Goal: Task Accomplishment & Management: Use online tool/utility

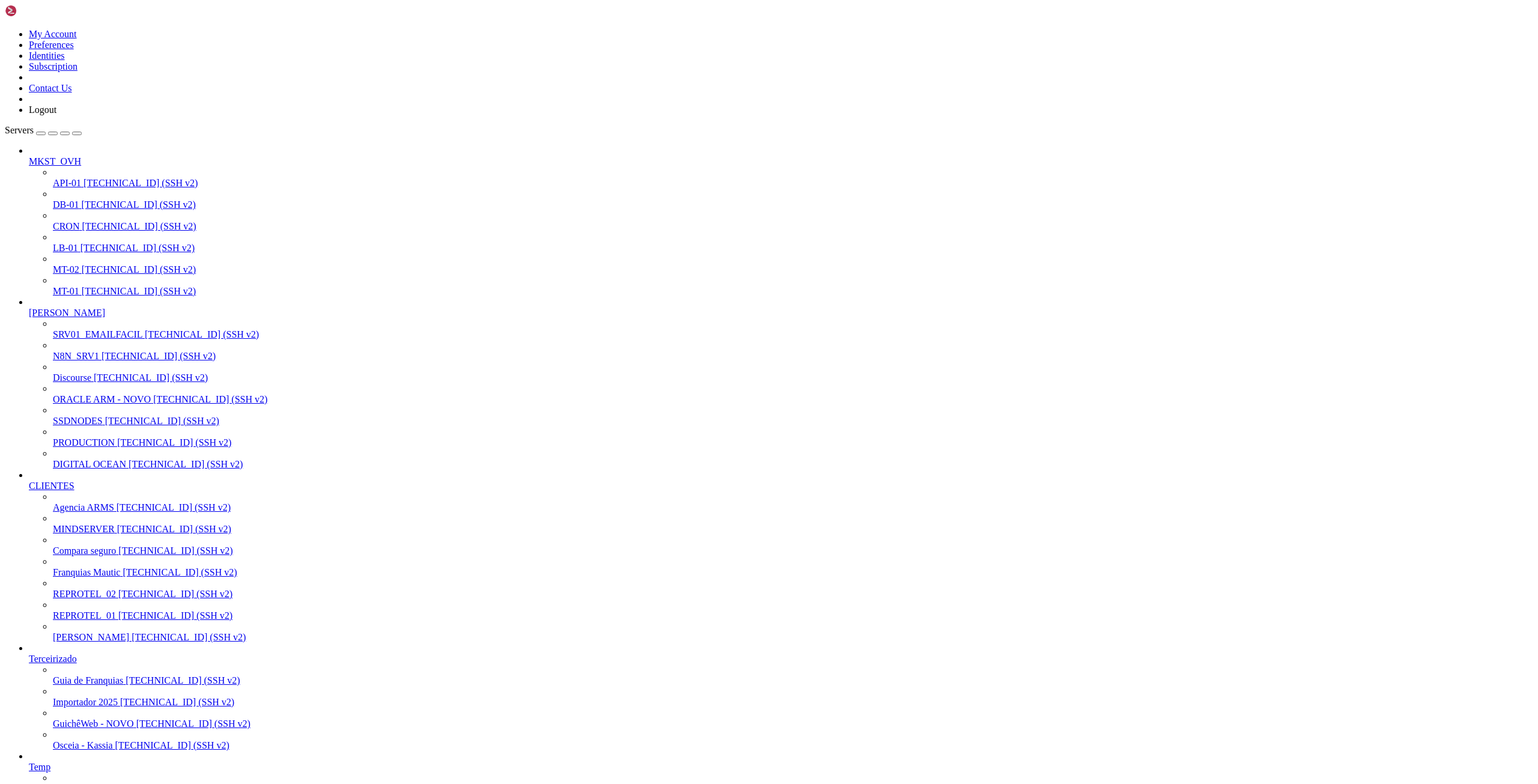
scroll to position [11, 2]
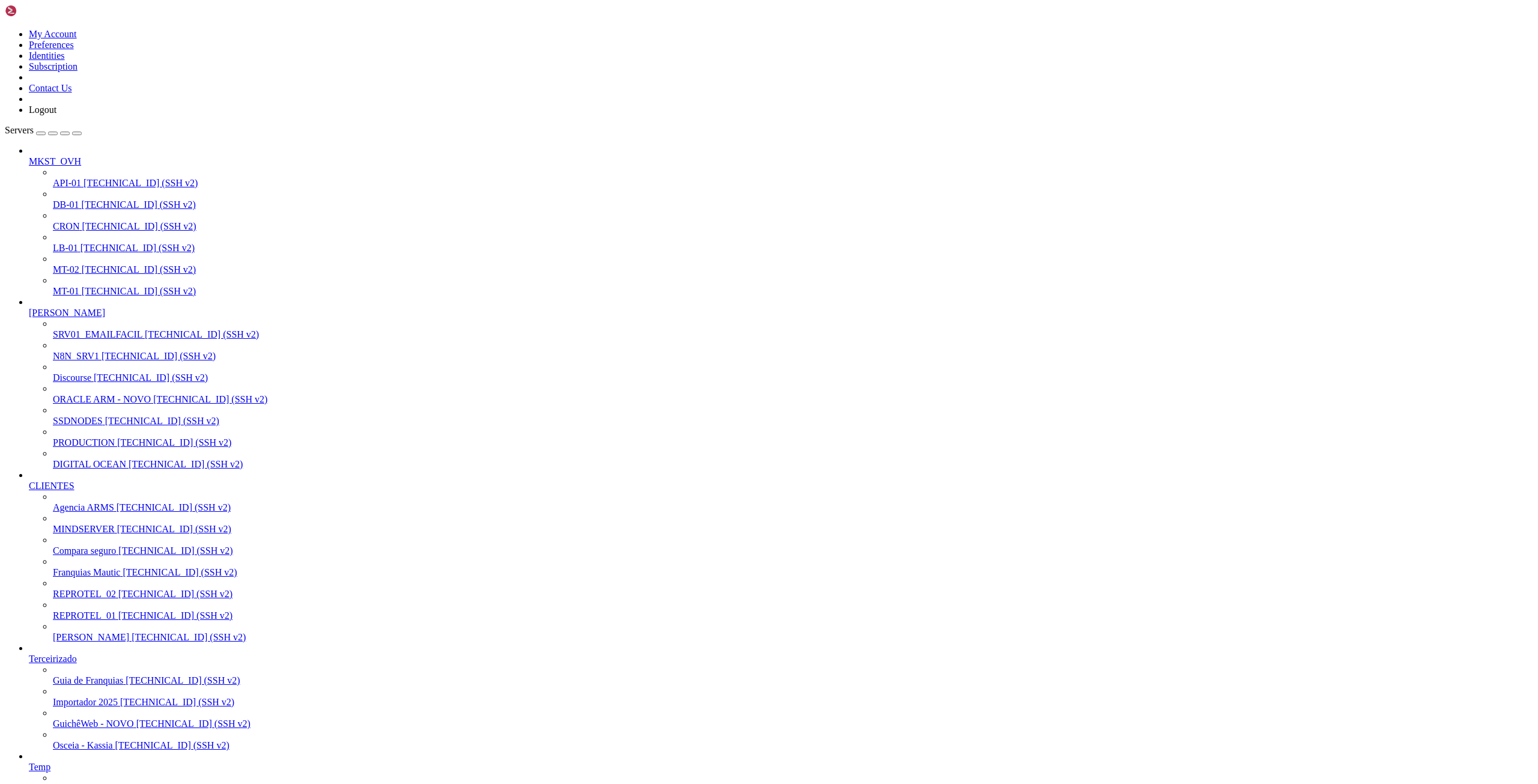
scroll to position [1102, 0]
drag, startPoint x: 386, startPoint y: 1409, endPoint x: 532, endPoint y: 1408, distance: 146.0
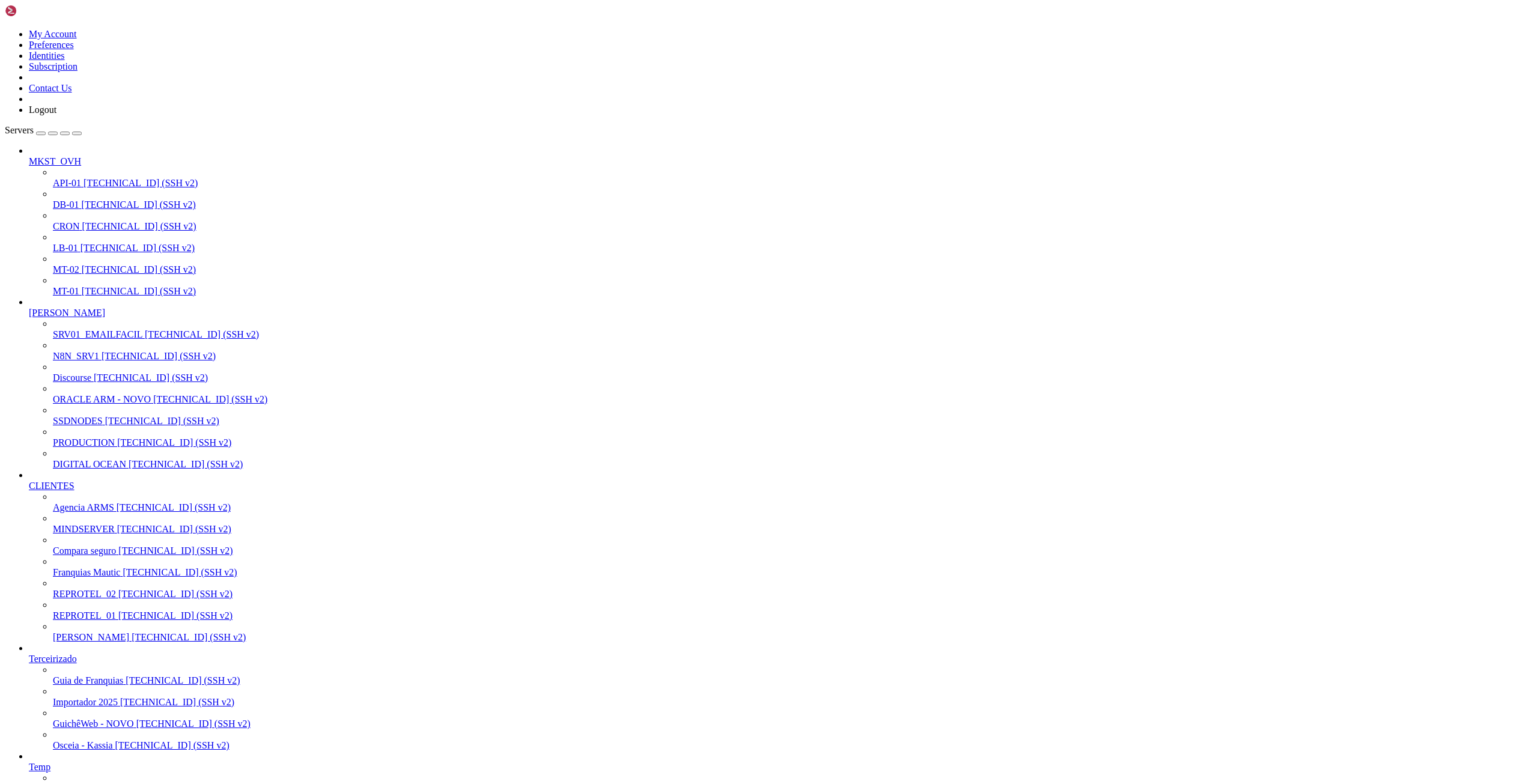
click at [86, 351] on link "N8N_SRV1 [TECHNICAL_ID] (SSH v2)" at bounding box center [793, 356] width 1481 height 11
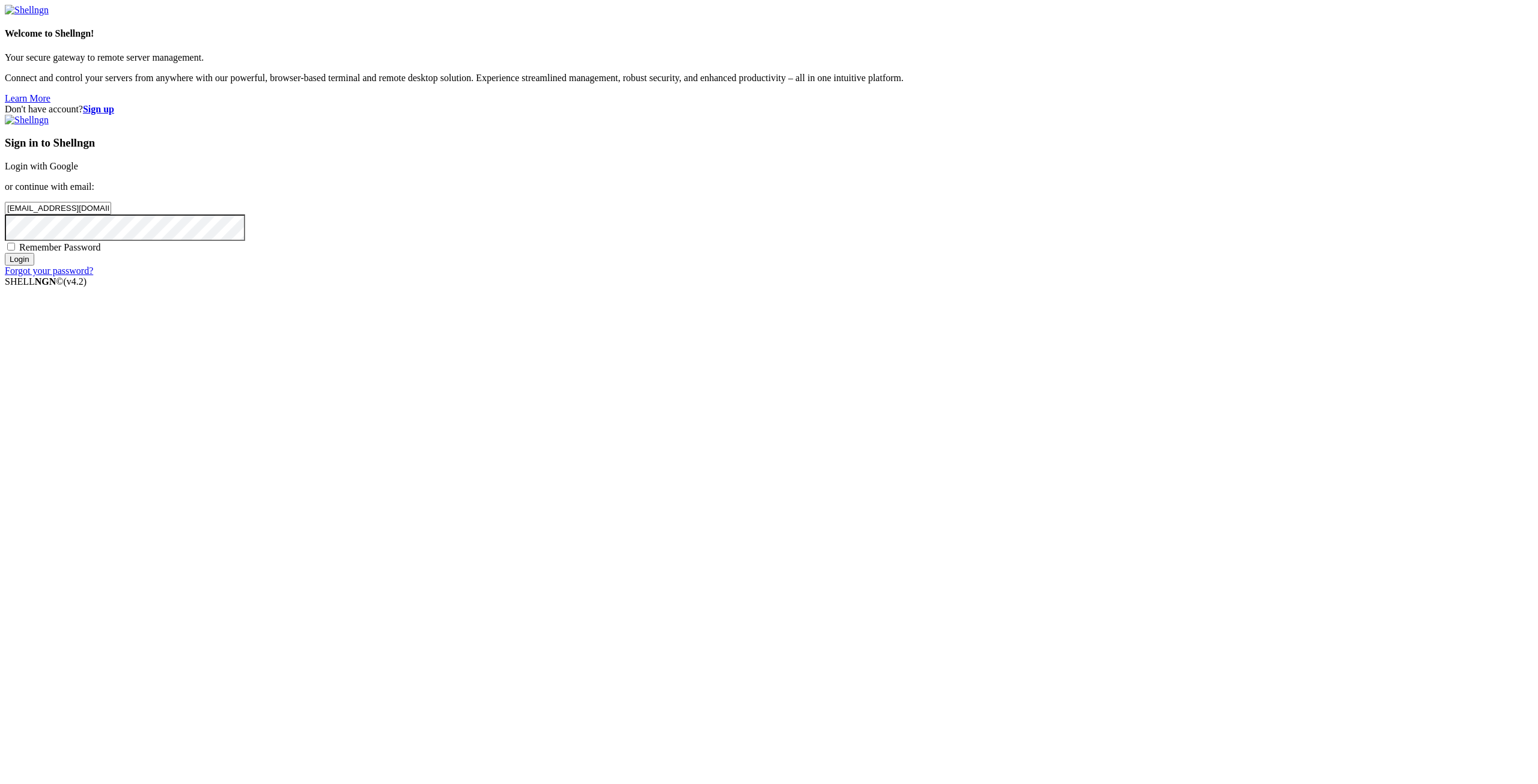
click at [34, 265] on input "Login" at bounding box center [19, 259] width 29 height 13
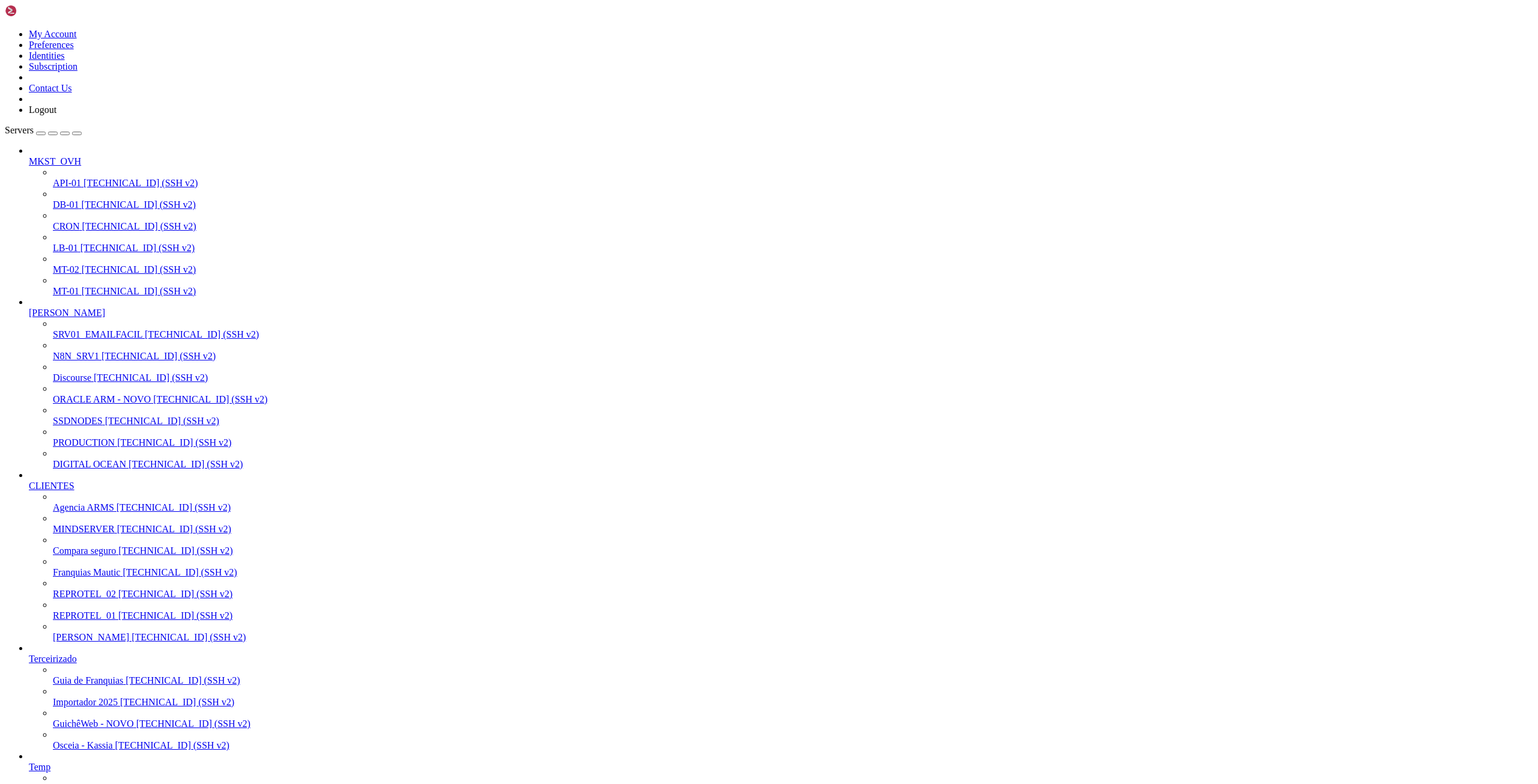
scroll to position [1021, 0]
drag, startPoint x: 1145, startPoint y: 2032, endPoint x: 1310, endPoint y: 2032, distance: 165.0
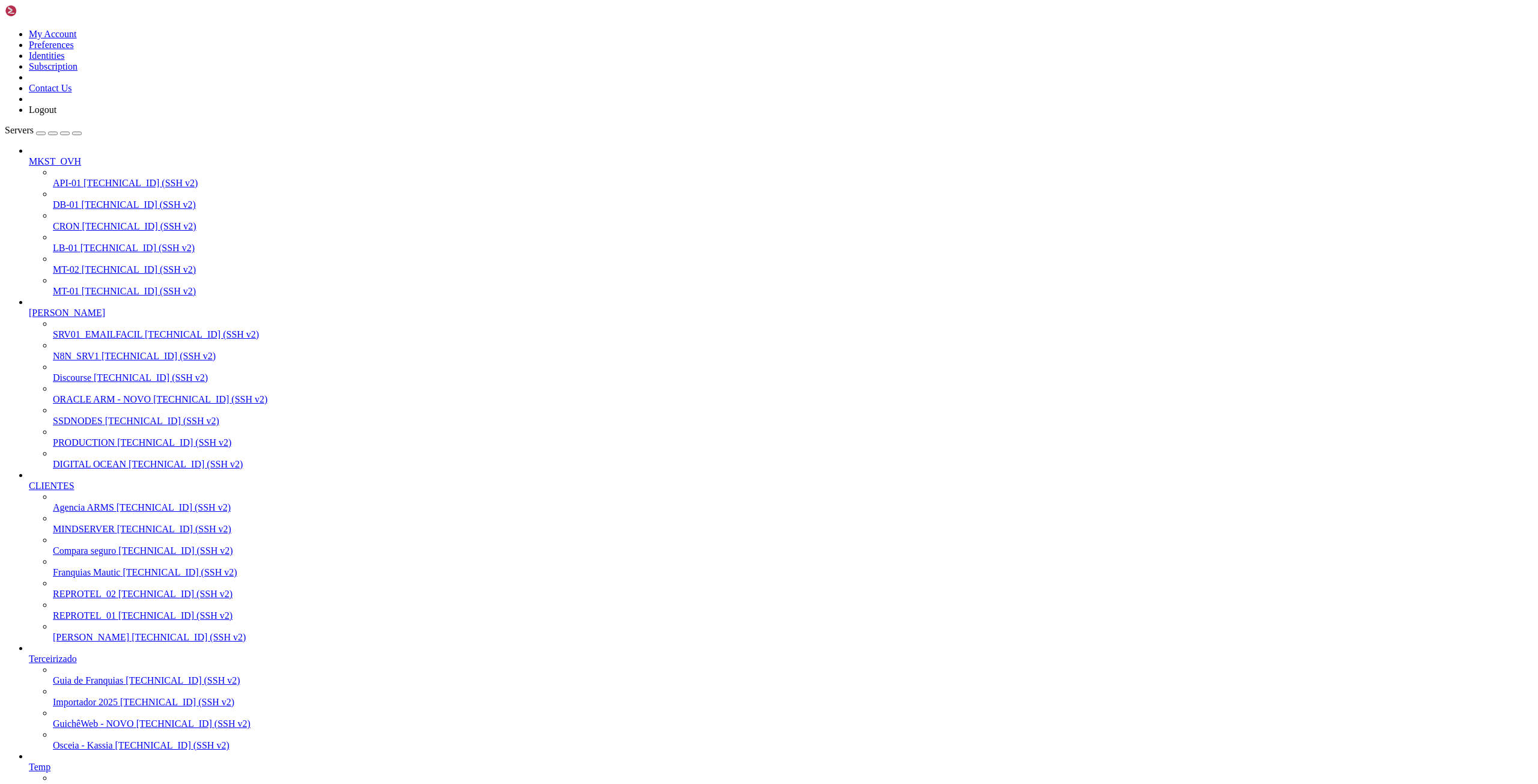
scroll to position [1256, 0]
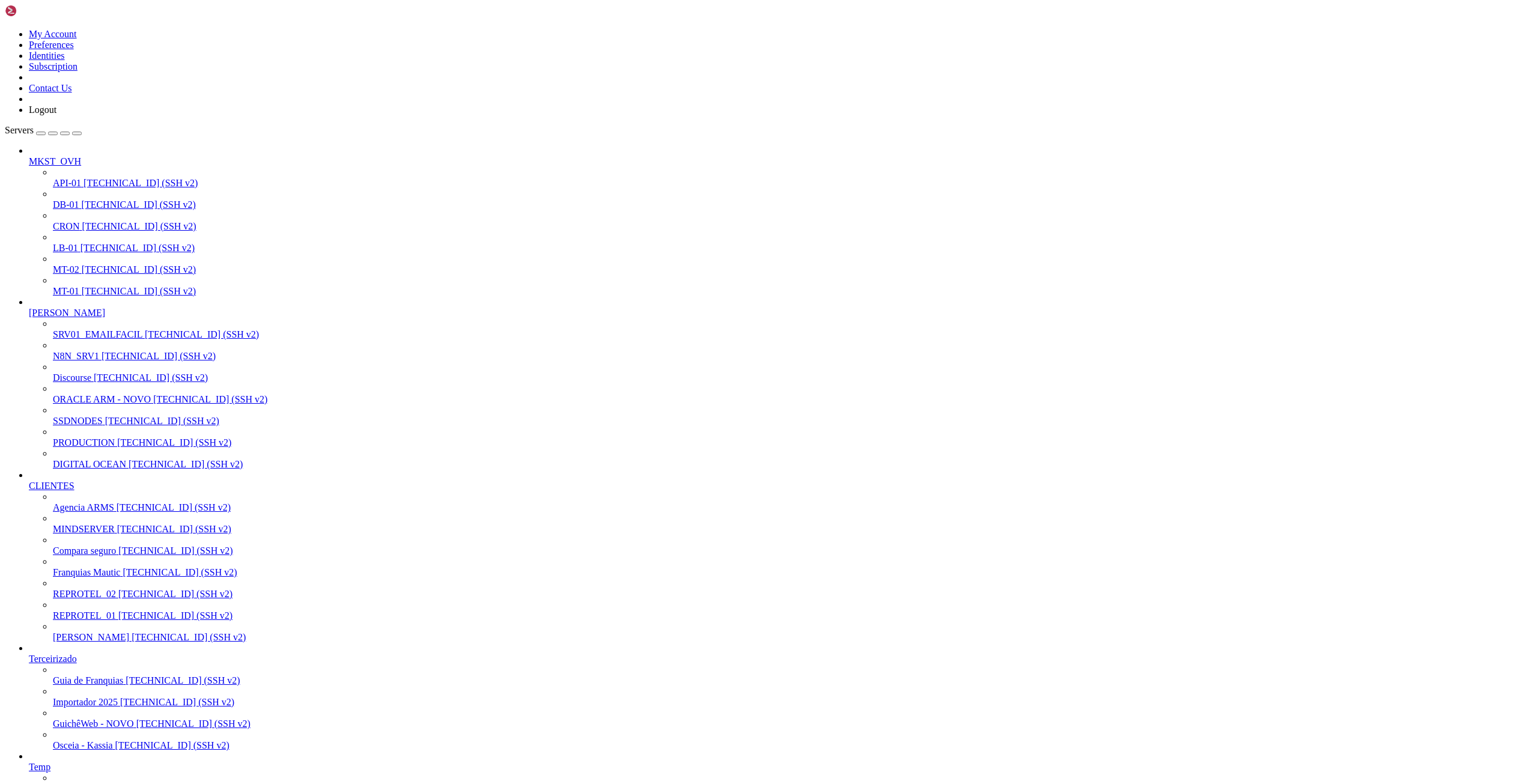
scroll to position [1623, 0]
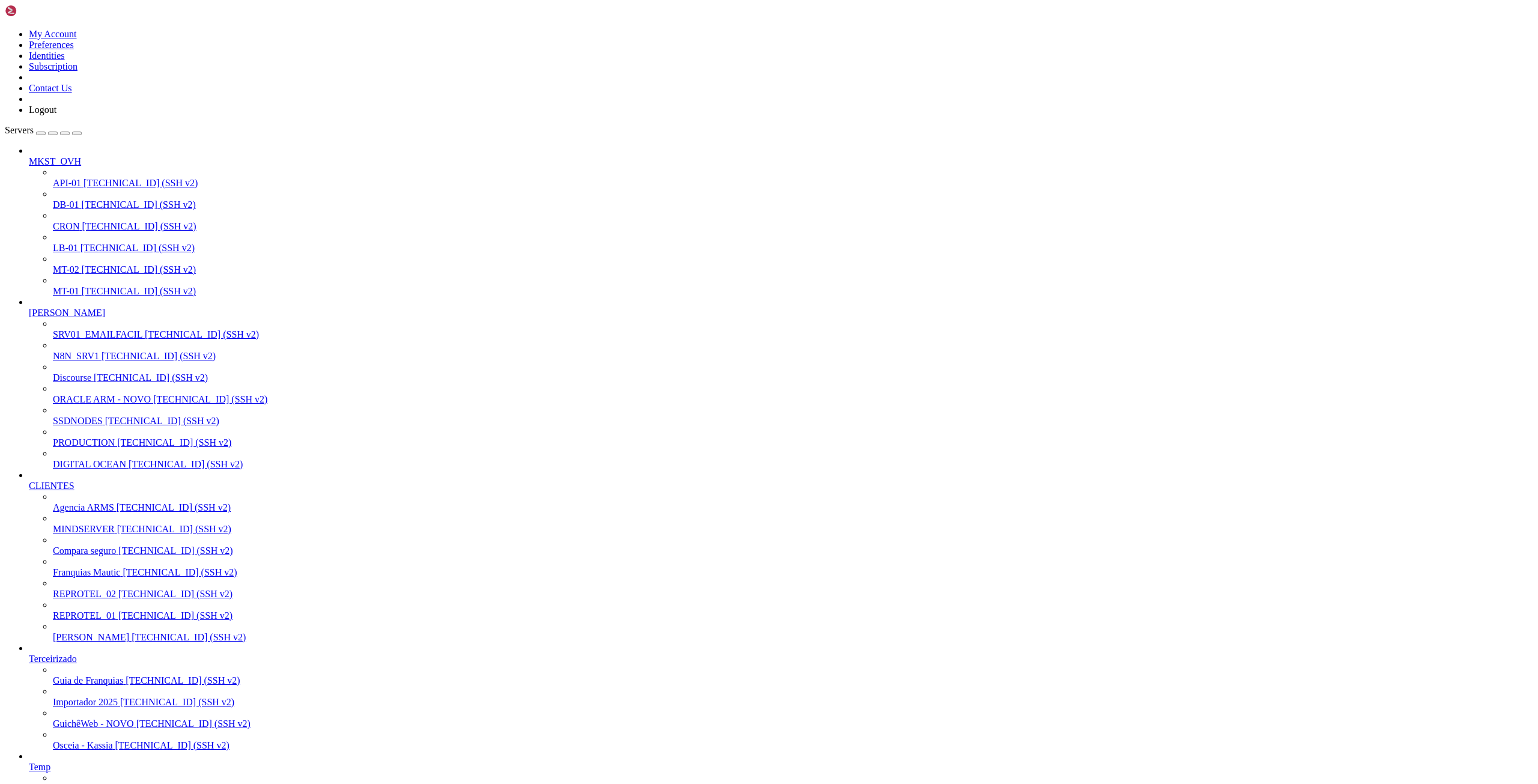
scroll to position [102, 0]
drag, startPoint x: 1308, startPoint y: 2024, endPoint x: 1145, endPoint y: 2024, distance: 163.0
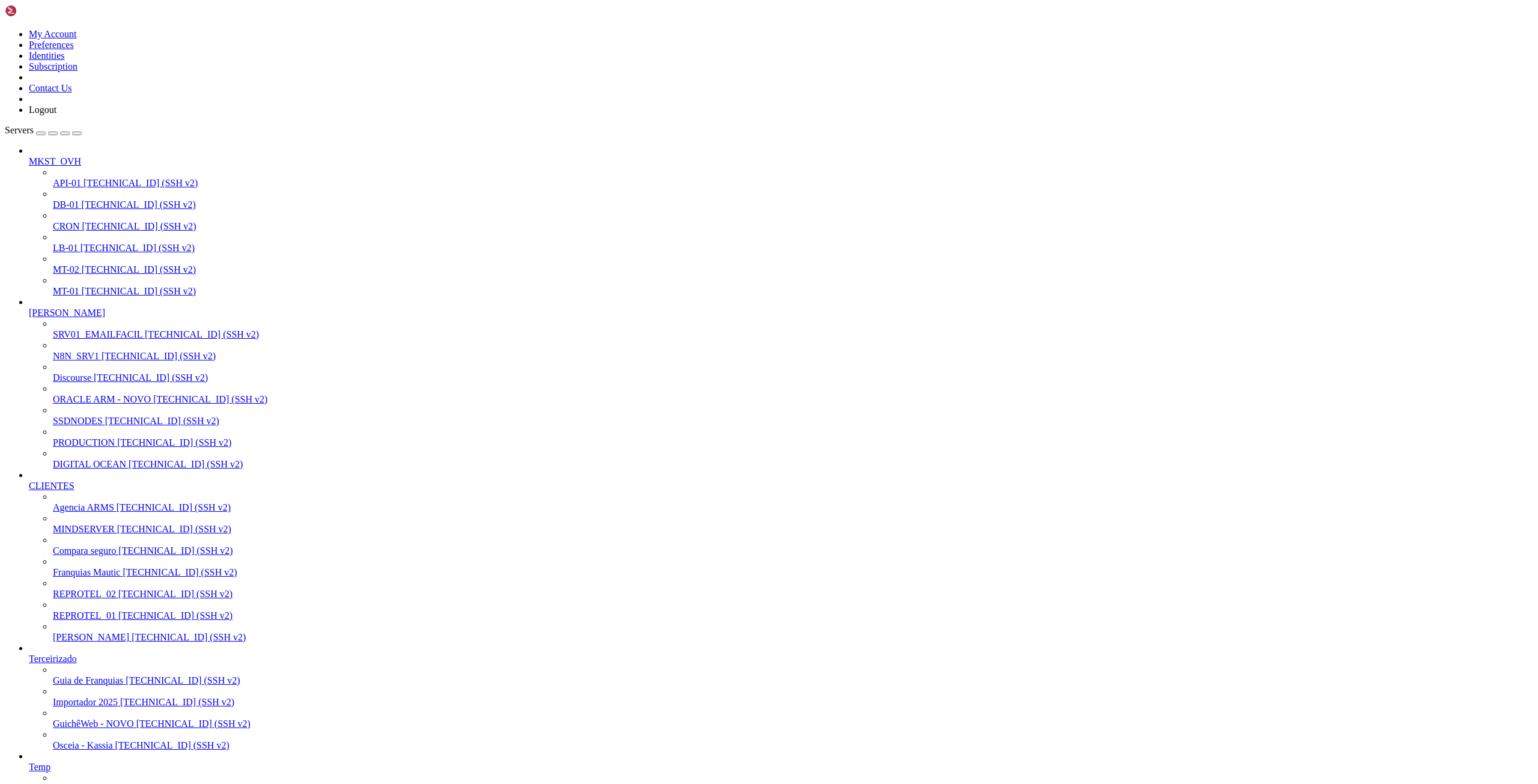
drag, startPoint x: 12, startPoint y: 2107, endPoint x: 271, endPoint y: 2100, distance: 259.1
drag, startPoint x: 9, startPoint y: 2093, endPoint x: 447, endPoint y: 2107, distance: 438.2
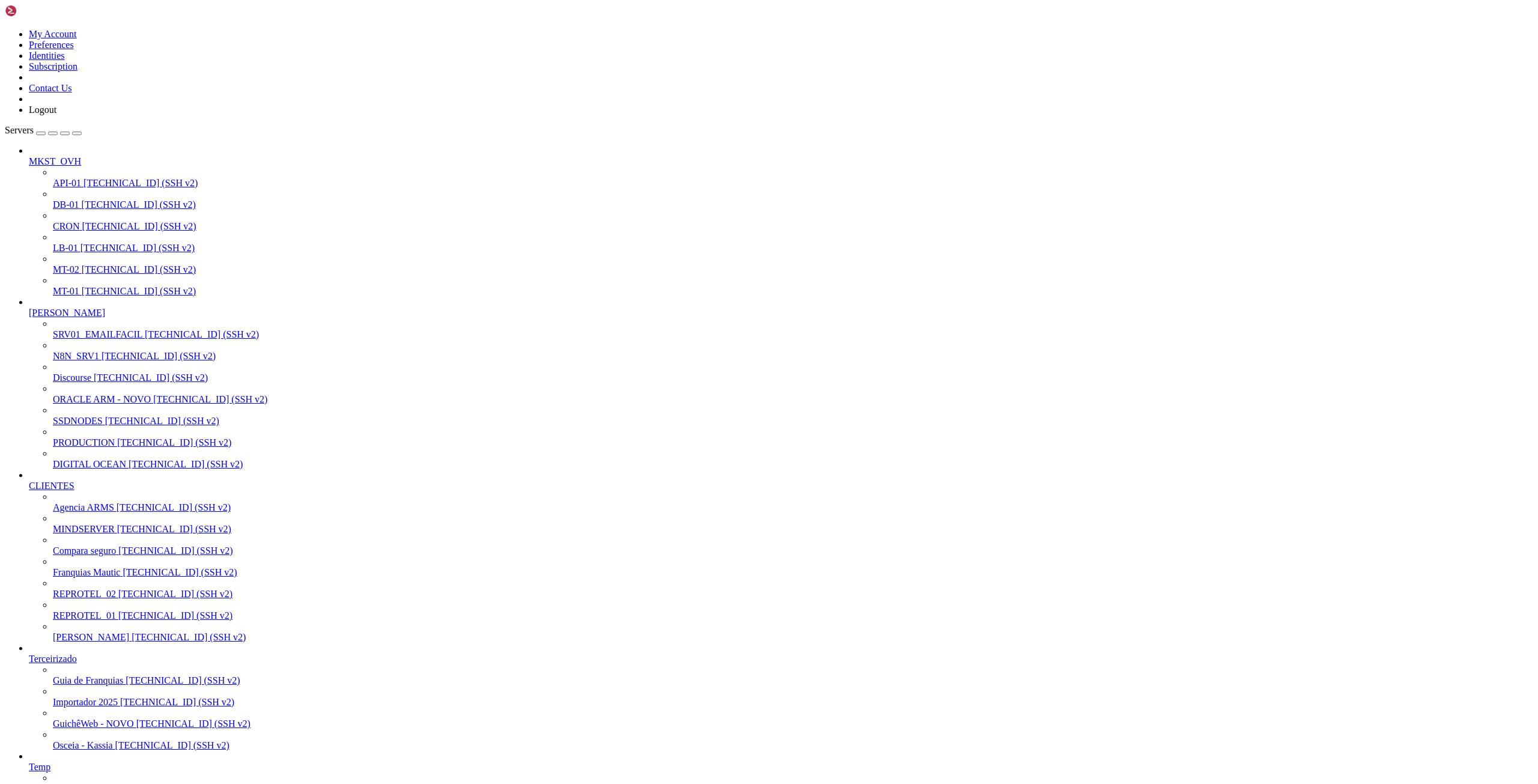
drag, startPoint x: 186, startPoint y: 2106, endPoint x: 11, endPoint y: 1860, distance: 301.9
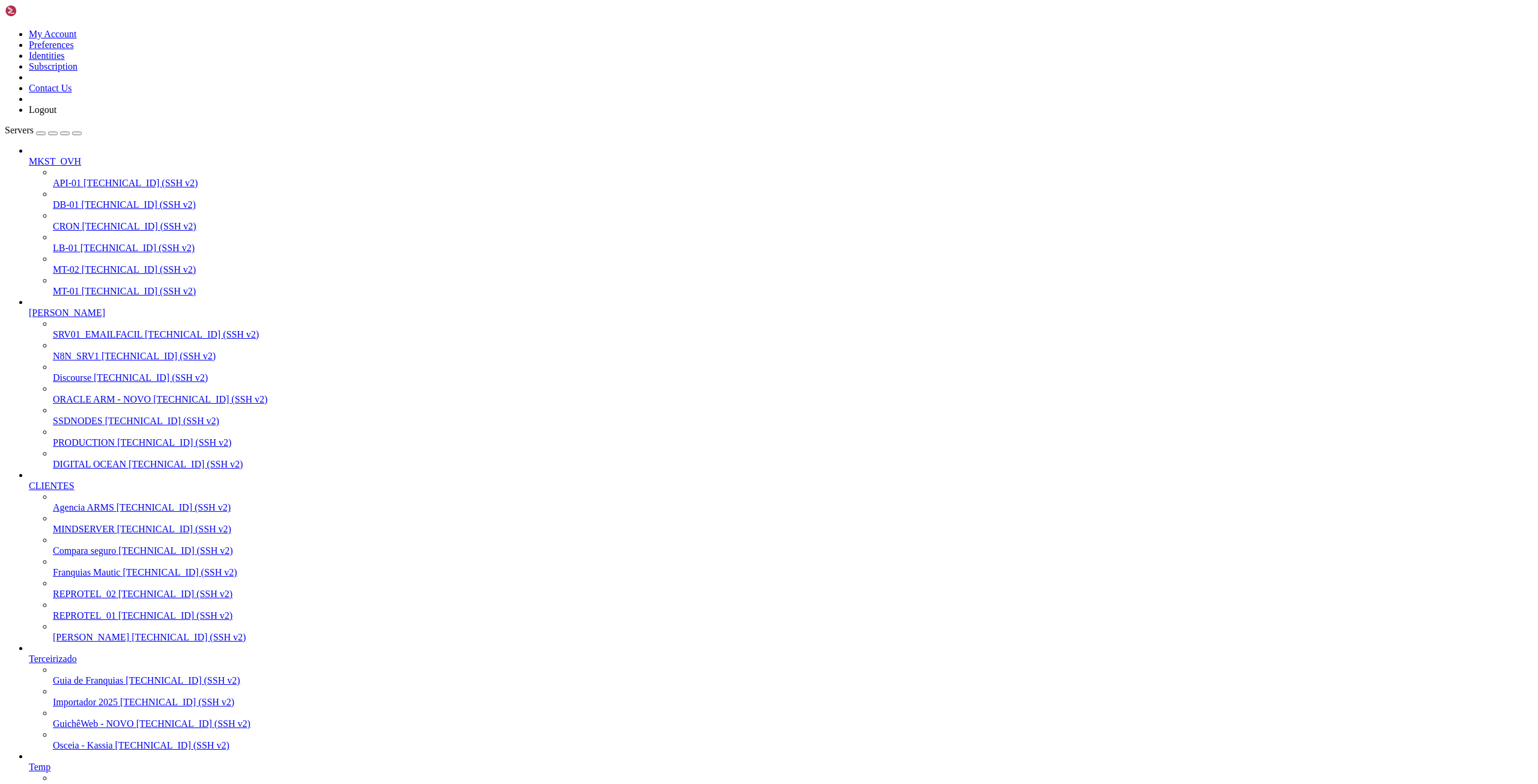
click at [132, 632] on span "[TECHNICAL_ID] (SSH v2)" at bounding box center [189, 637] width 115 height 10
drag, startPoint x: 11, startPoint y: 2202, endPoint x: 239, endPoint y: 2479, distance: 358.8
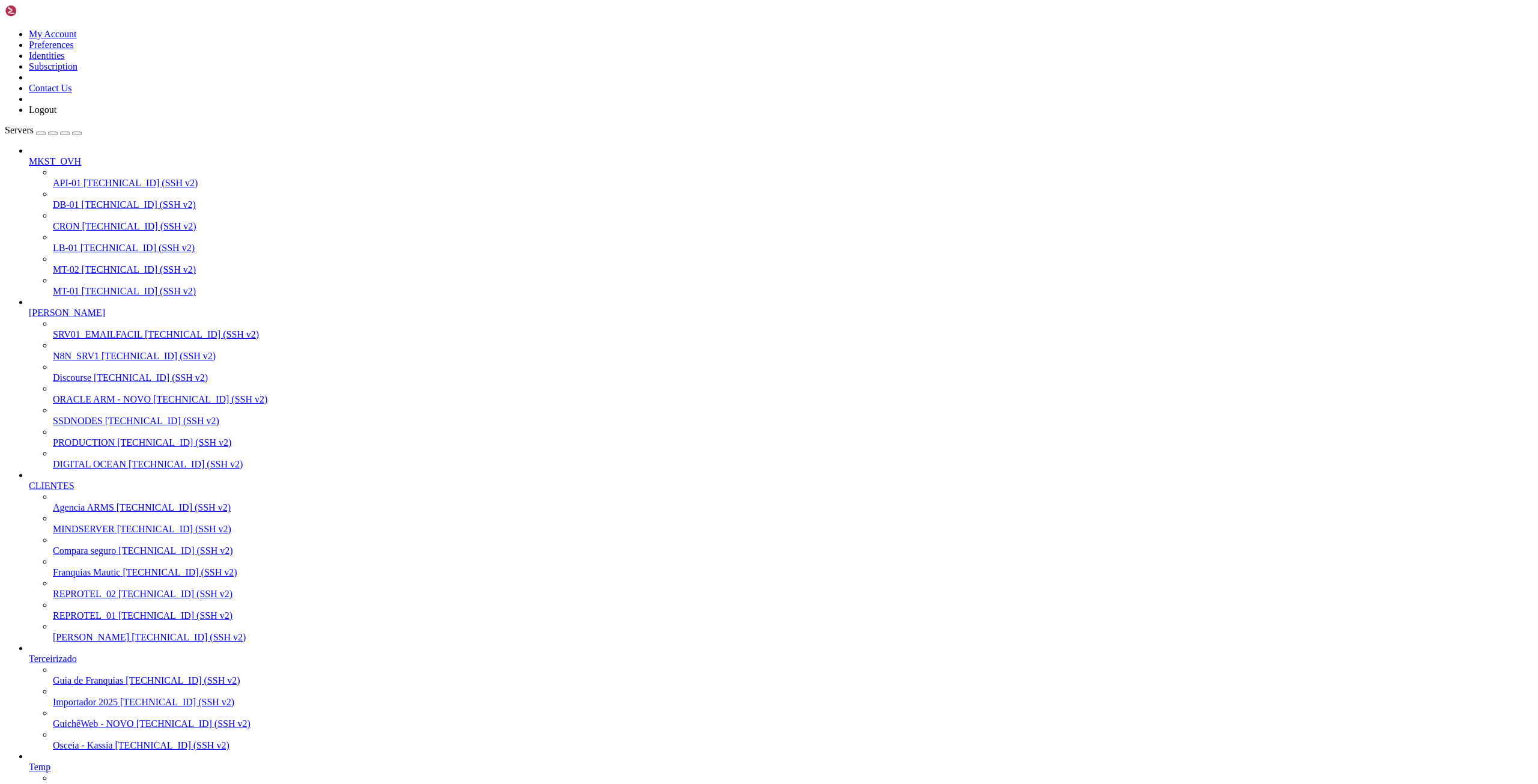
drag, startPoint x: 9, startPoint y: 2052, endPoint x: 291, endPoint y: 2592, distance: 609.2
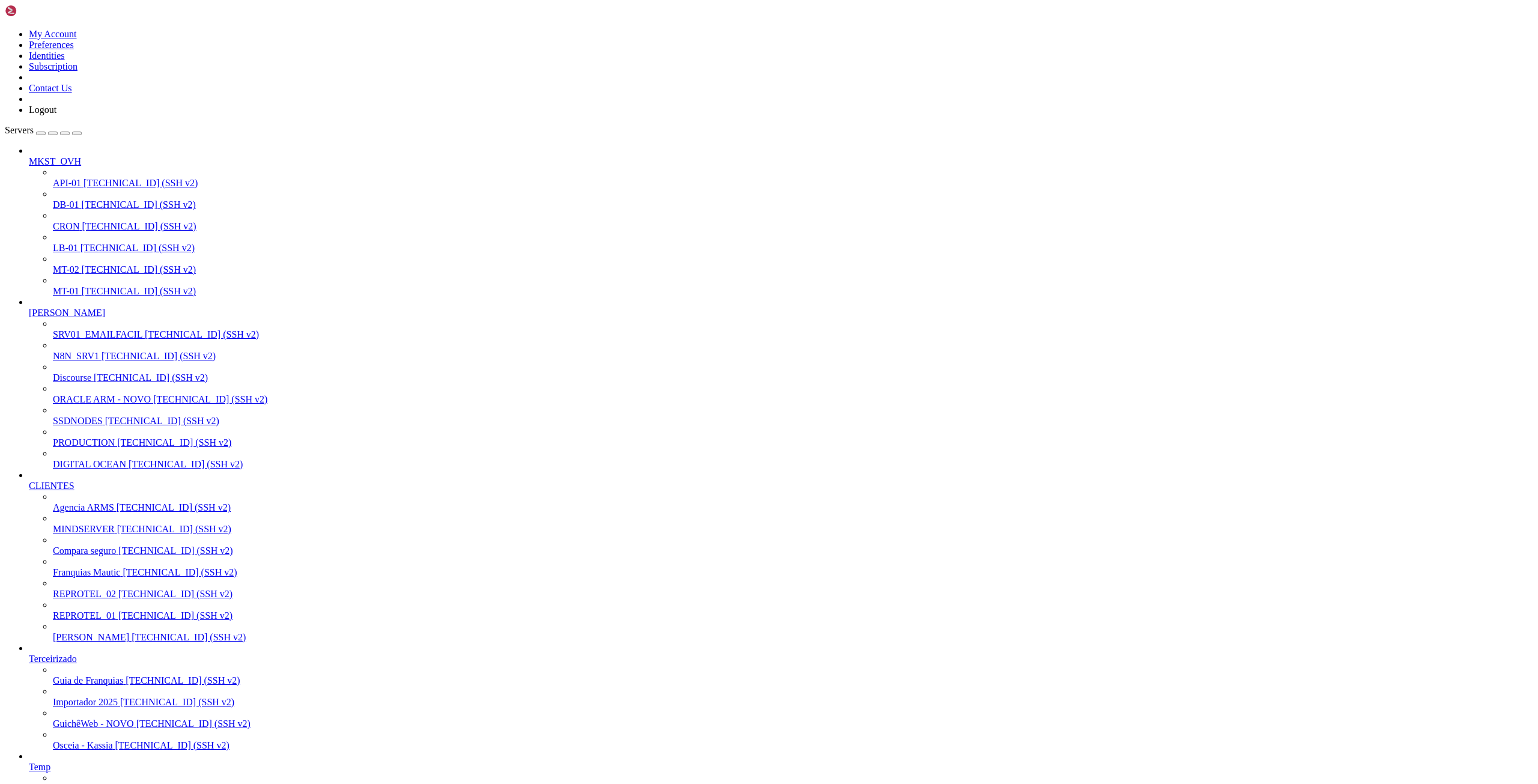
drag, startPoint x: 9, startPoint y: 1998, endPoint x: 337, endPoint y: 2548, distance: 640.4
drag, startPoint x: 11, startPoint y: 2050, endPoint x: 347, endPoint y: 2586, distance: 632.6
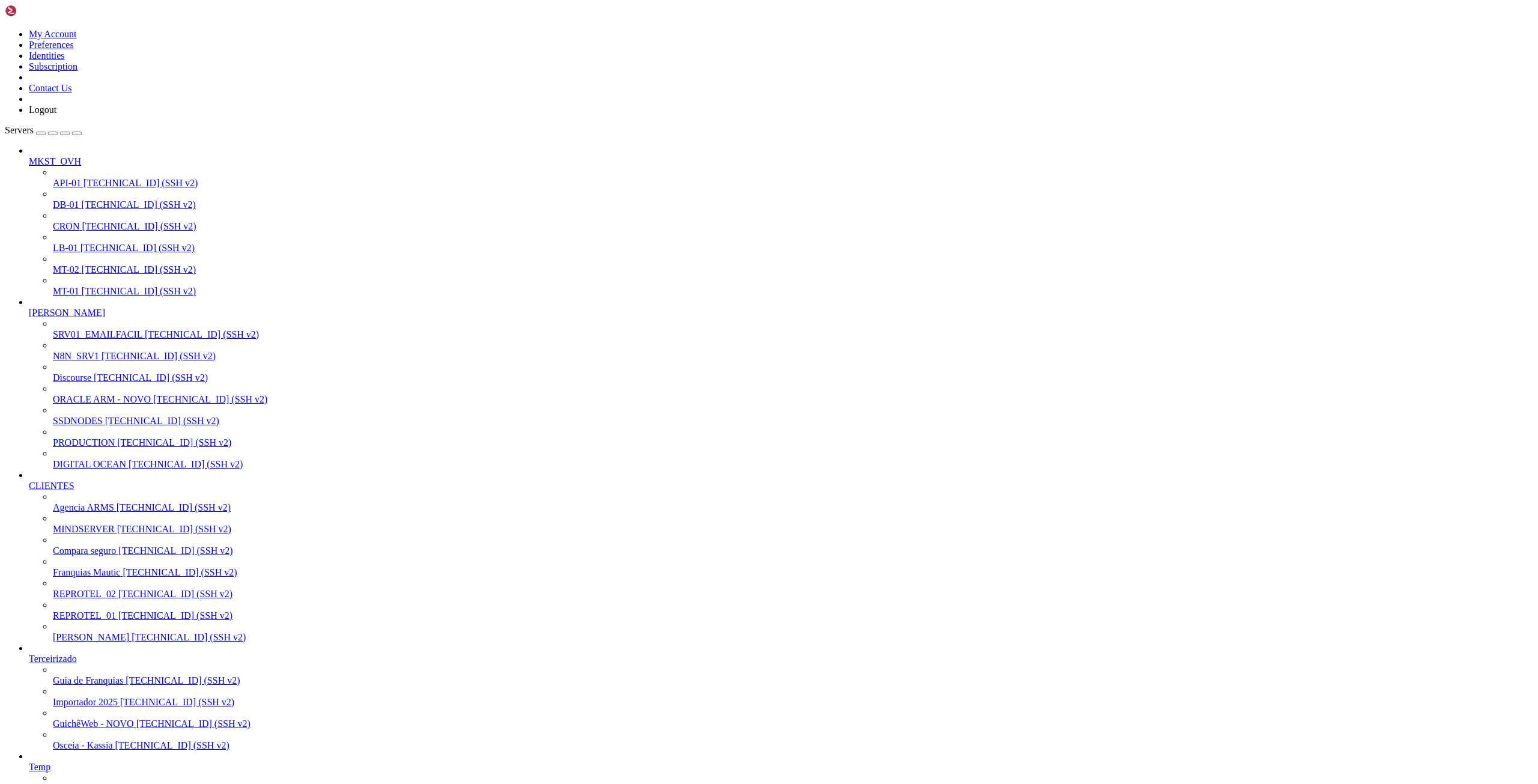
scroll to position [1858, 0]
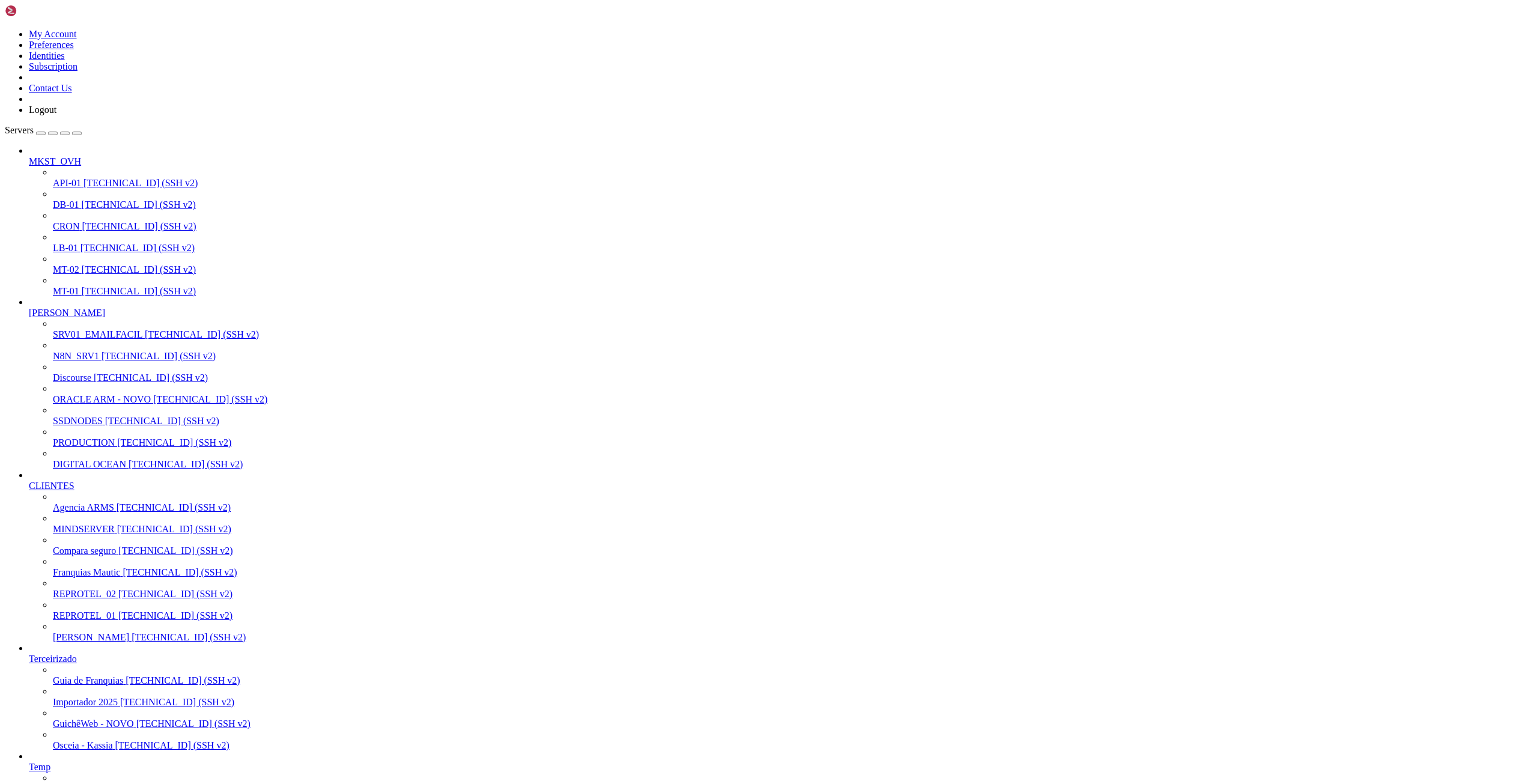
drag, startPoint x: 485, startPoint y: 1770, endPoint x: 680, endPoint y: 1768, distance: 195.0
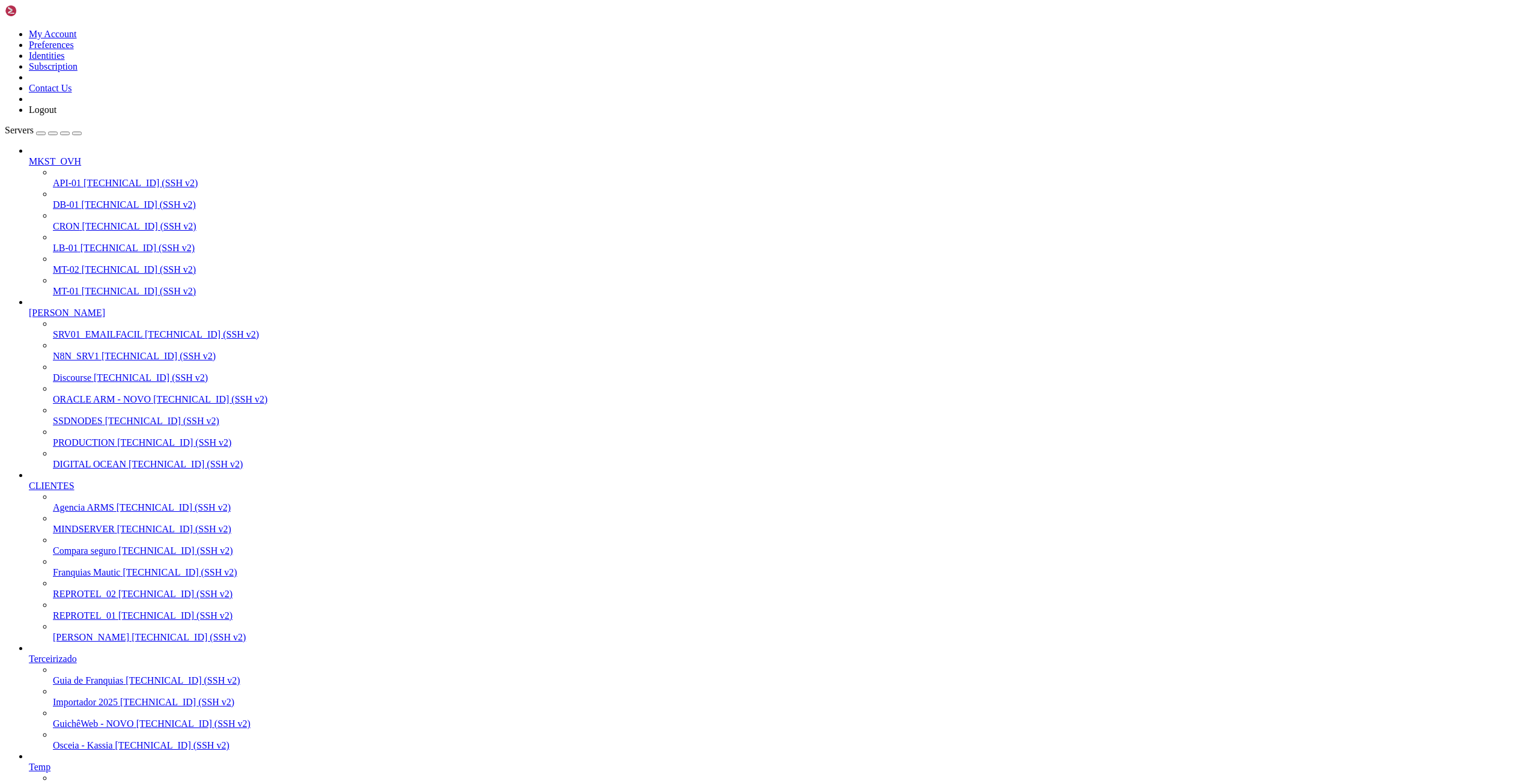
scroll to position [11, 2]
drag, startPoint x: 234, startPoint y: 1686, endPoint x: 268, endPoint y: 1685, distance: 34.0
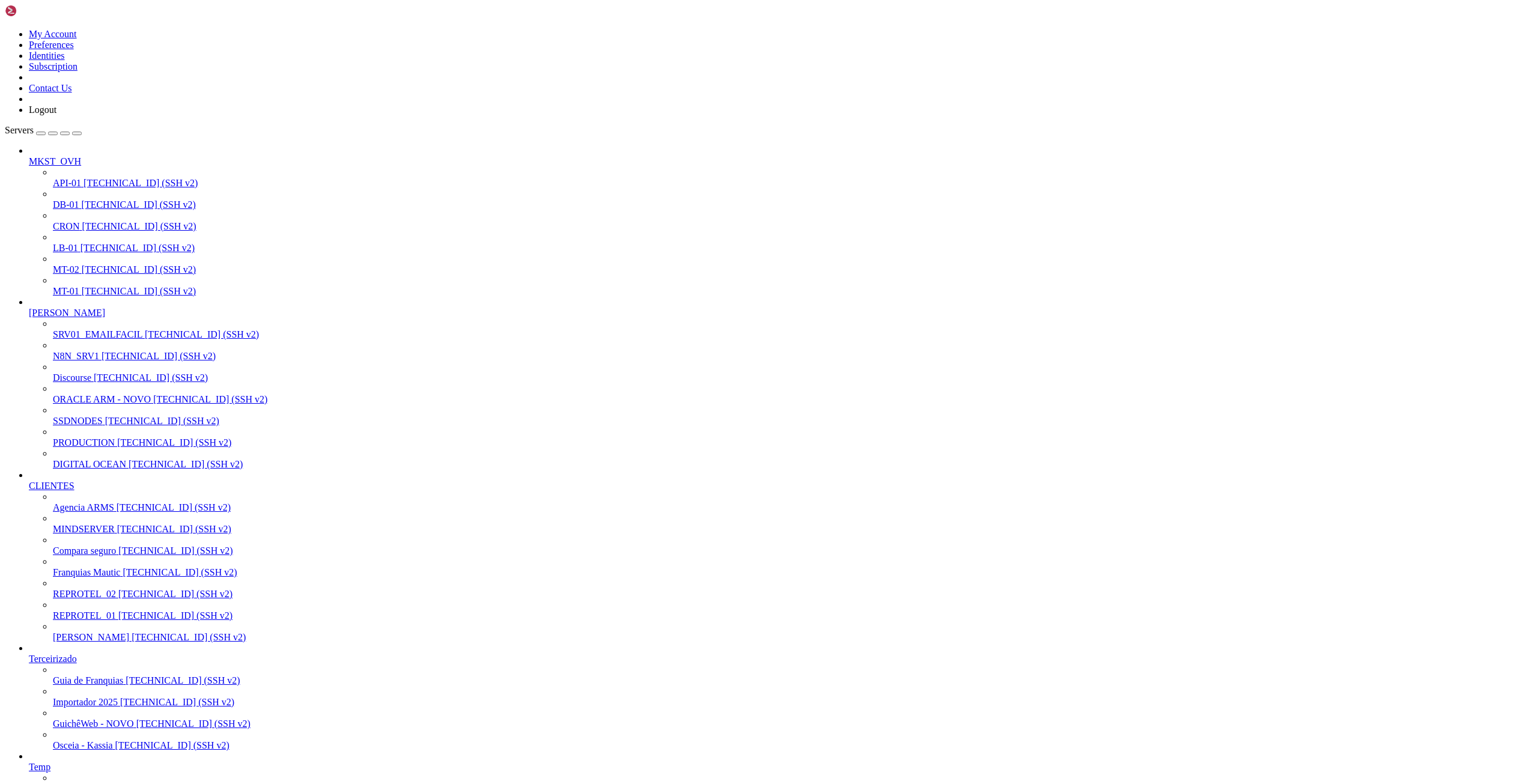
scroll to position [8862, 0]
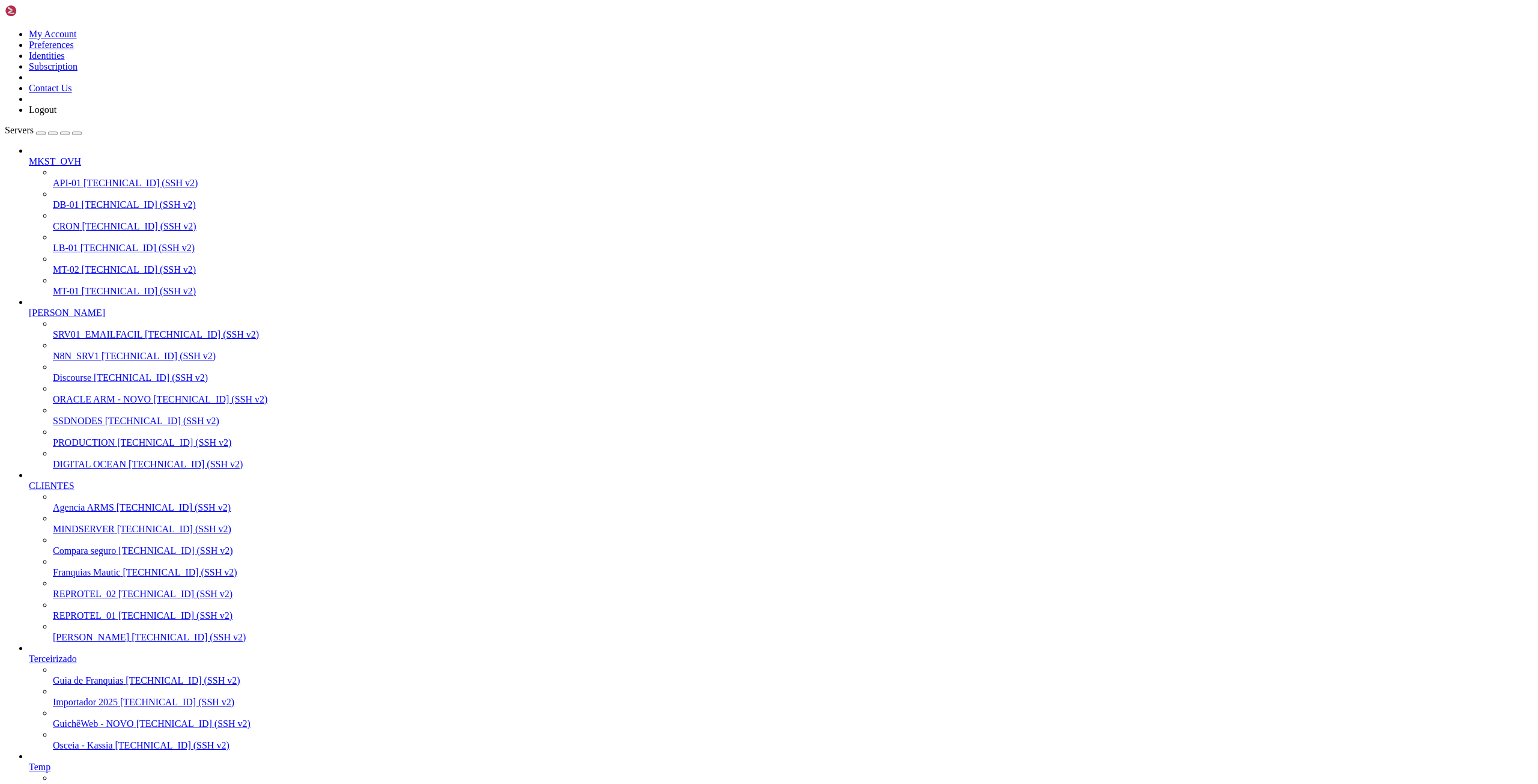
drag, startPoint x: 165, startPoint y: 1721, endPoint x: 361, endPoint y: 1718, distance: 196.0
drag, startPoint x: 437, startPoint y: 11, endPoint x: 436, endPoint y: 17, distance: 6.1
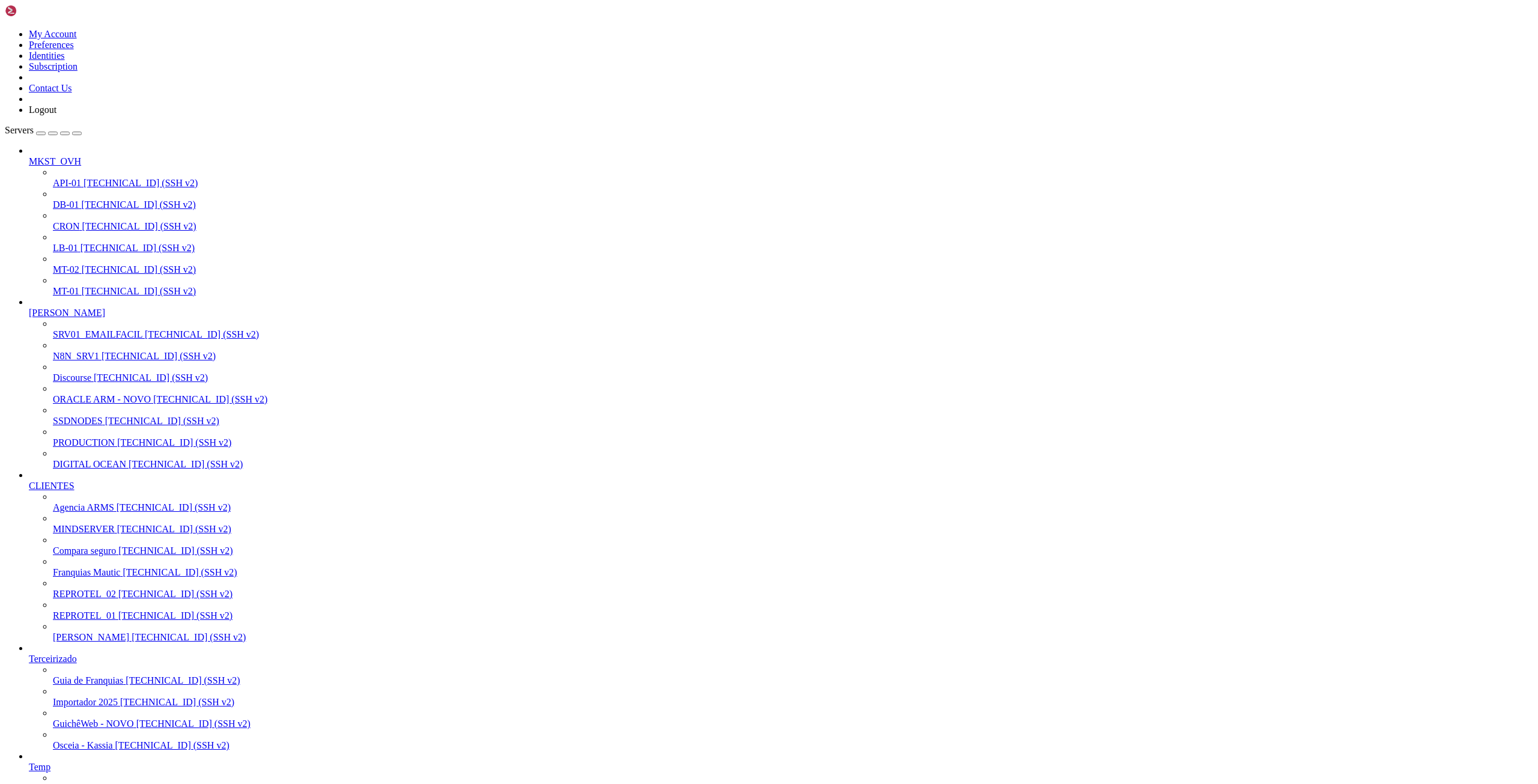
drag, startPoint x: 134, startPoint y: 1790, endPoint x: 279, endPoint y: 1788, distance: 145.0
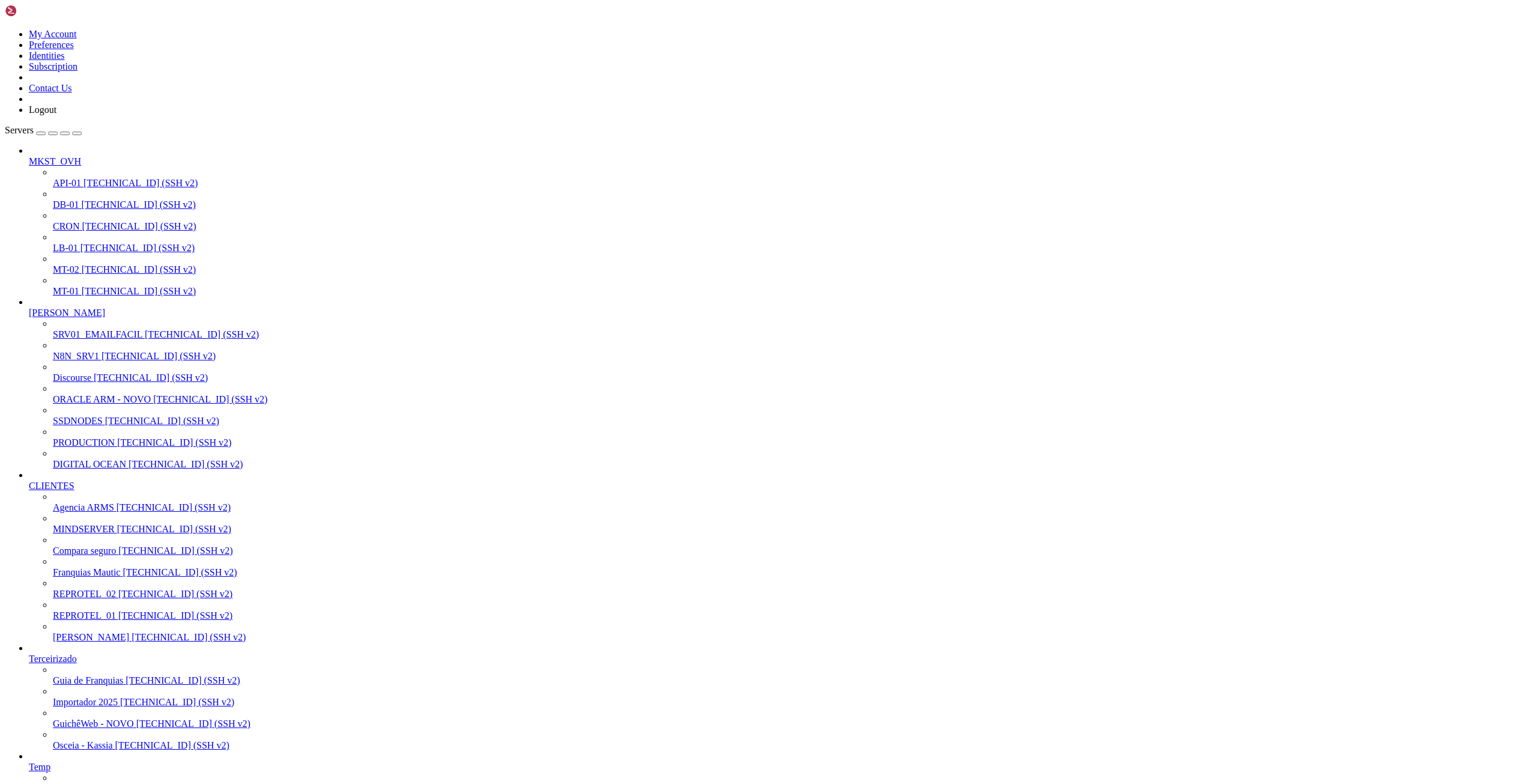
drag, startPoint x: 84, startPoint y: 1750, endPoint x: 151, endPoint y: 1750, distance: 67.0
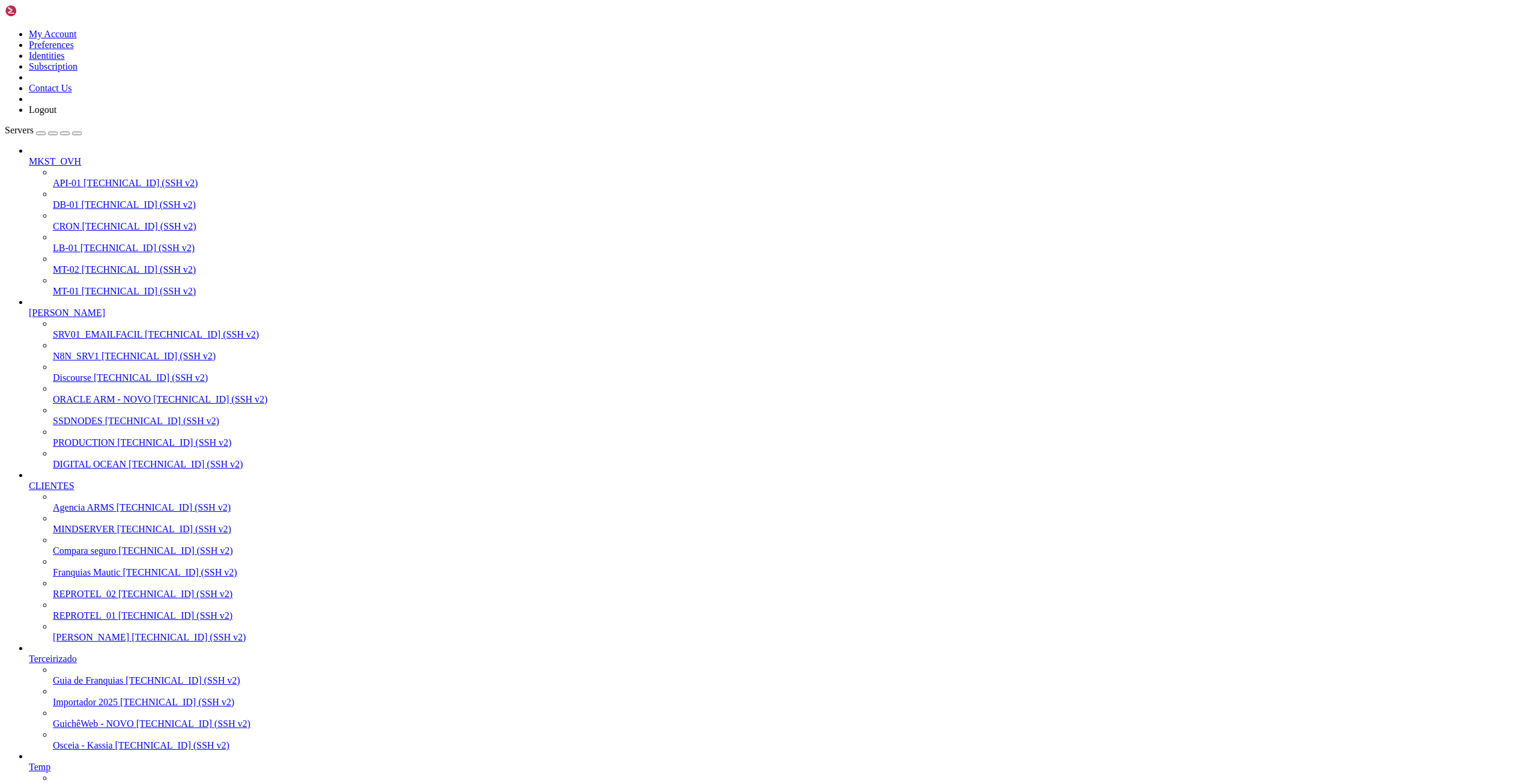
drag, startPoint x: 21, startPoint y: 1485, endPoint x: 875, endPoint y: 1804, distance: 911.6
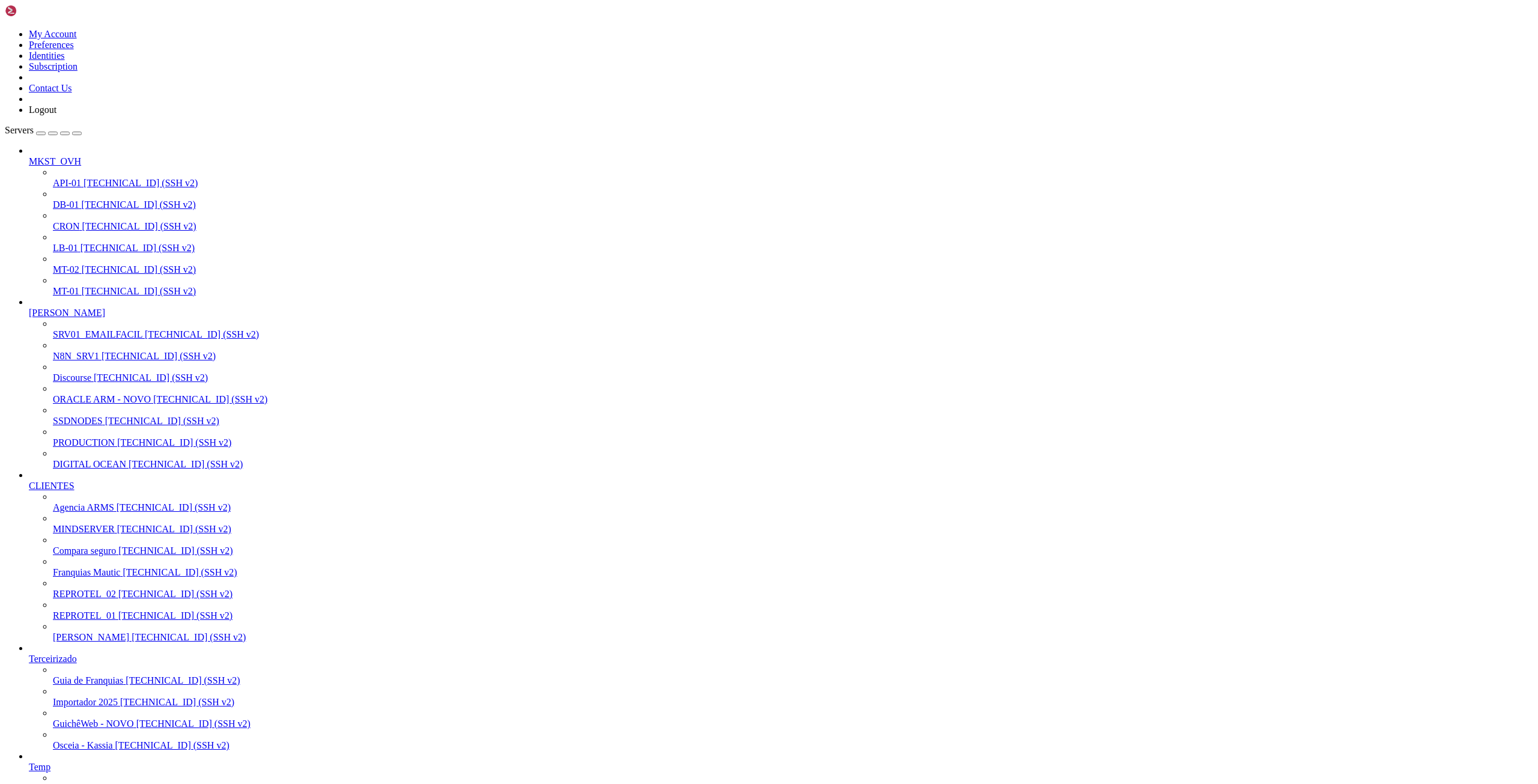
scroll to position [2971, 0]
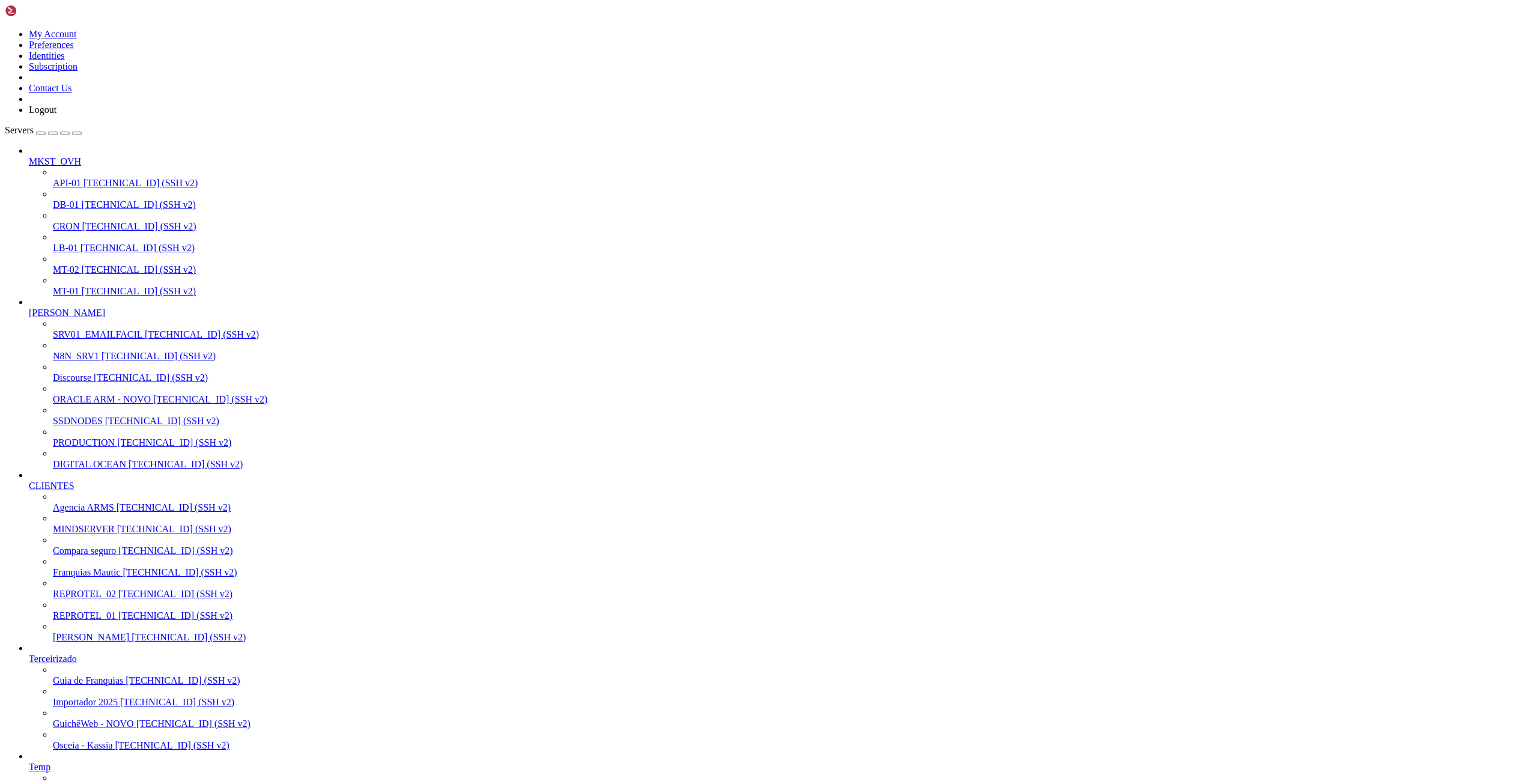
scroll to position [1542, 0]
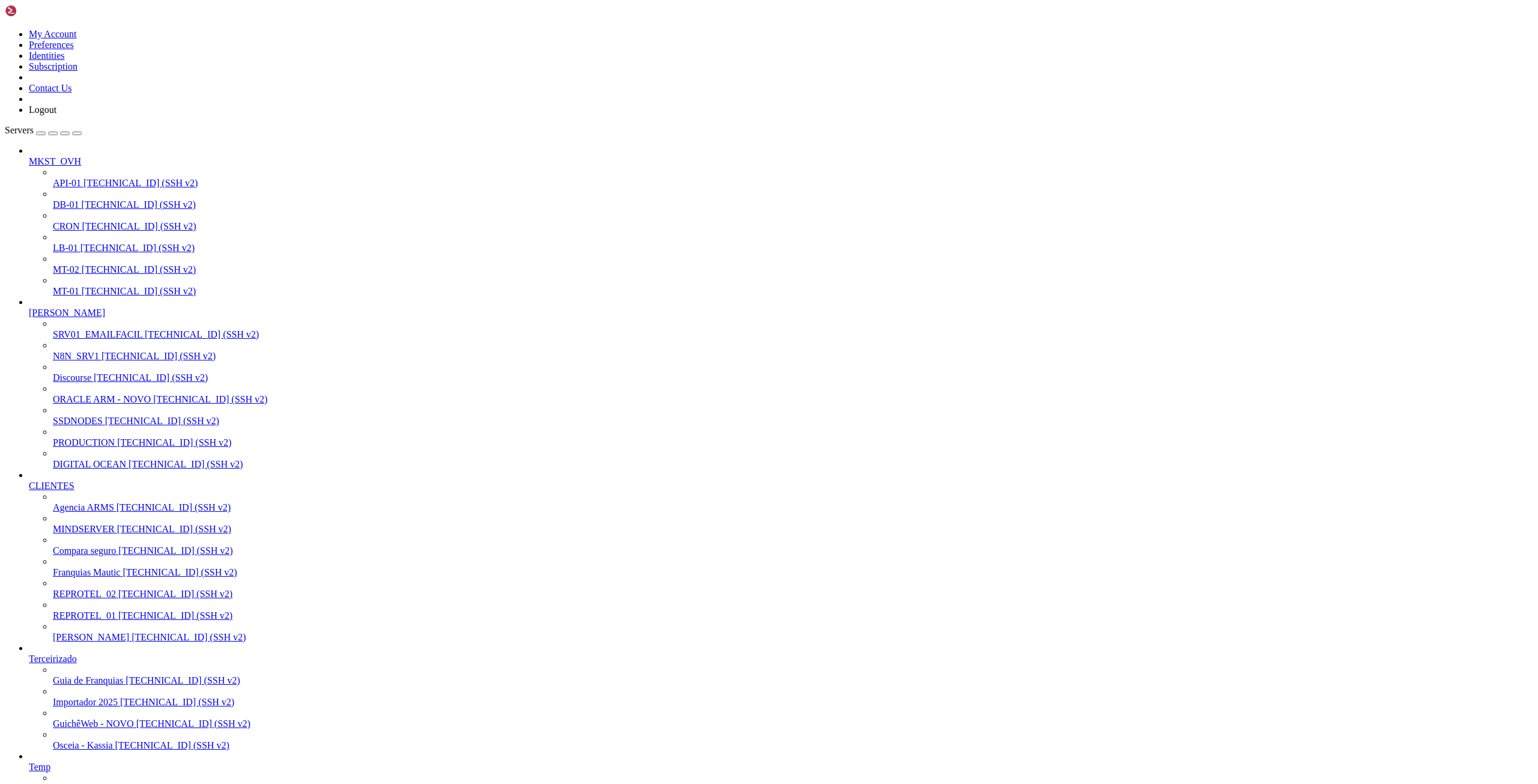
scroll to position [2134, 0]
drag, startPoint x: 10, startPoint y: 2378, endPoint x: 366, endPoint y: 2449, distance: 363.0
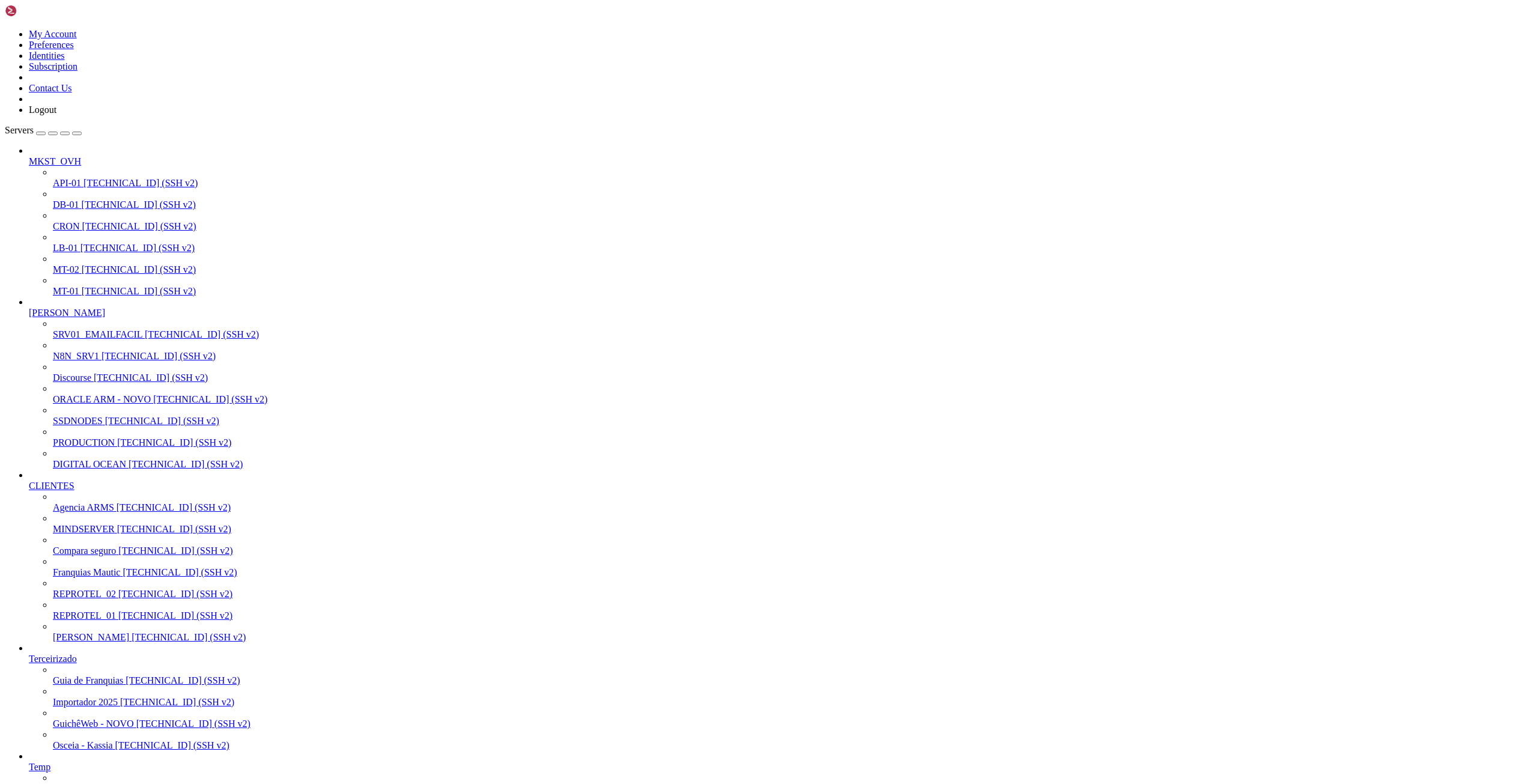
scroll to position [2542, 0]
